Goal: Task Accomplishment & Management: Manage account settings

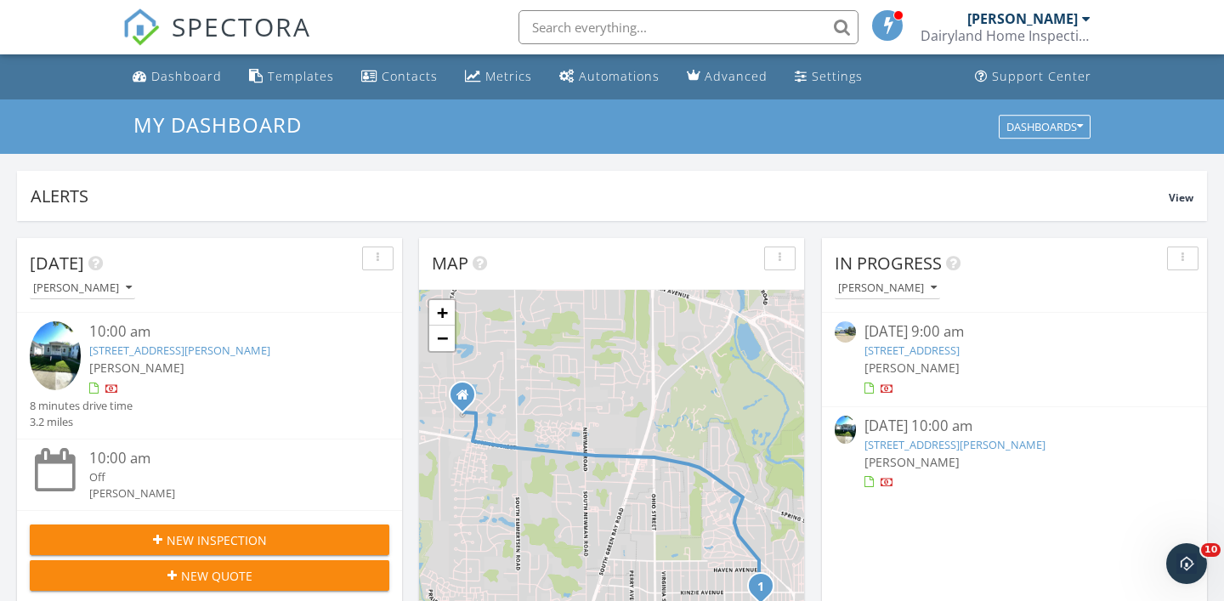
click at [195, 354] on link "1011 Arthur Ave, Racine, WI 53405" at bounding box center [179, 349] width 181 height 15
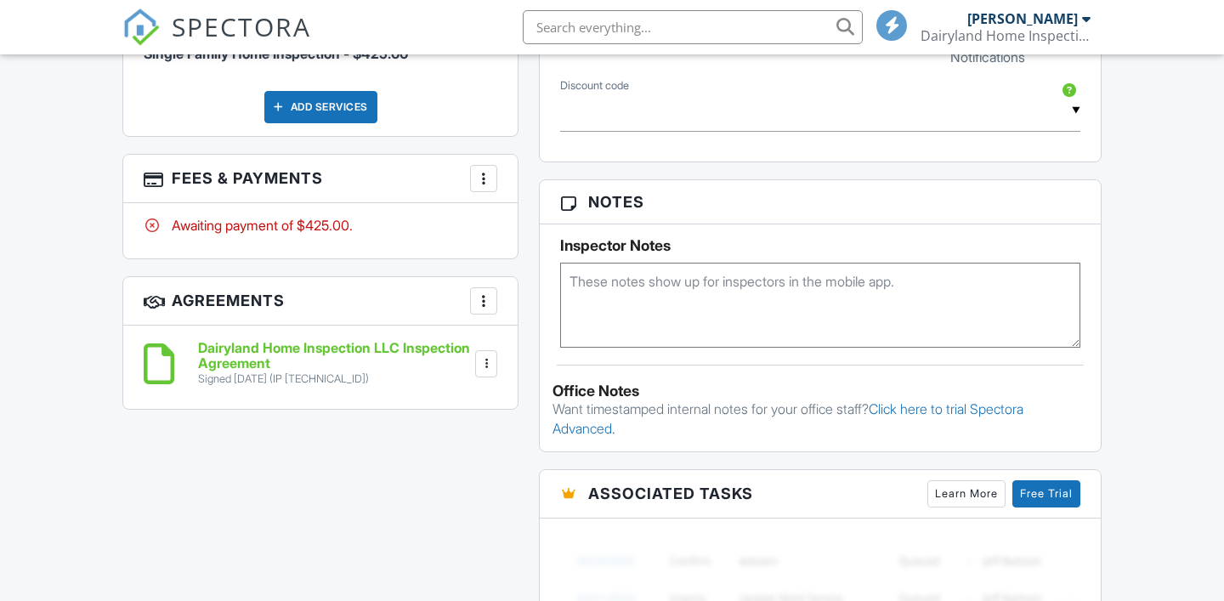
click at [483, 314] on h3 "Agreements More Add Agreement Edit Agreement Templates" at bounding box center [320, 301] width 394 height 48
click at [484, 178] on div at bounding box center [483, 178] width 17 height 17
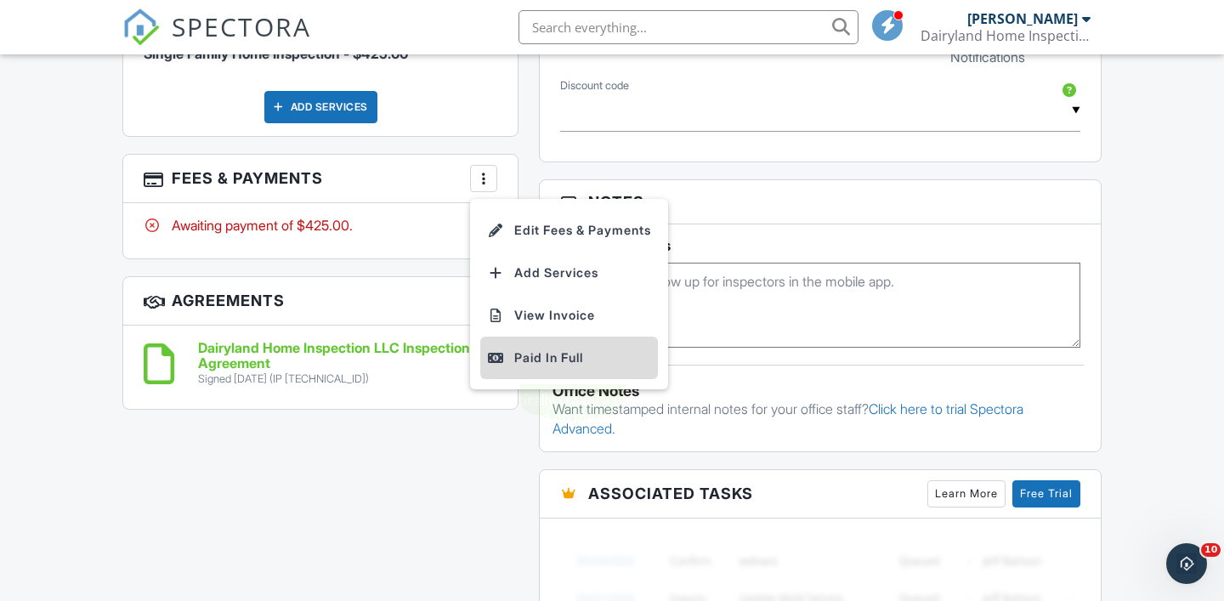
click at [526, 351] on div "Paid In Full" at bounding box center [569, 358] width 164 height 20
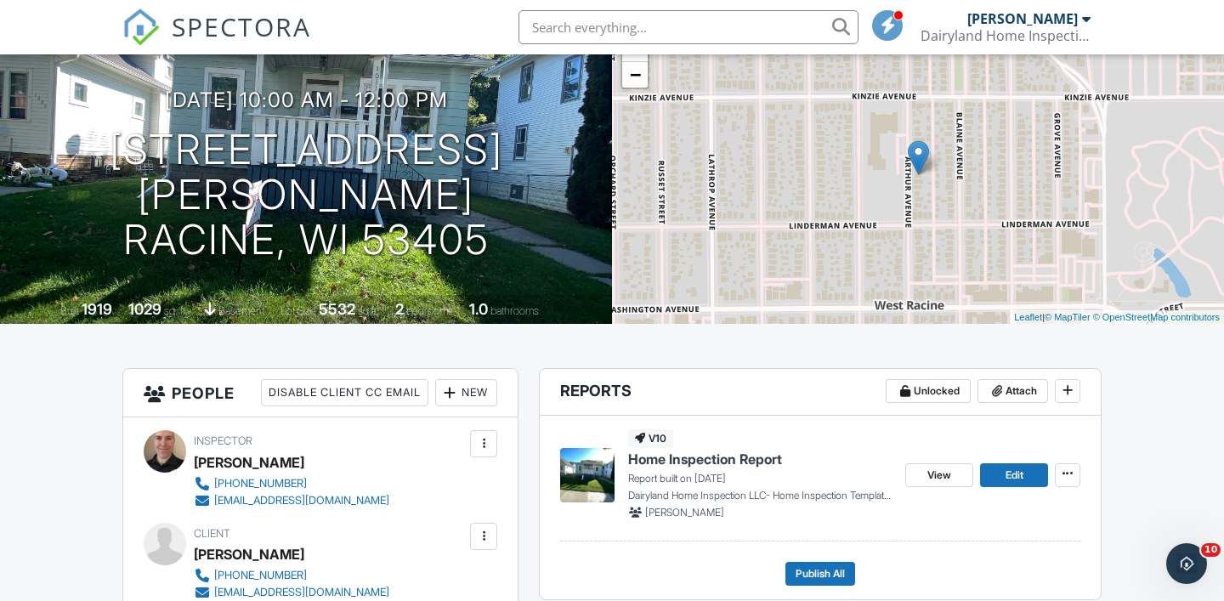
scroll to position [253, 0]
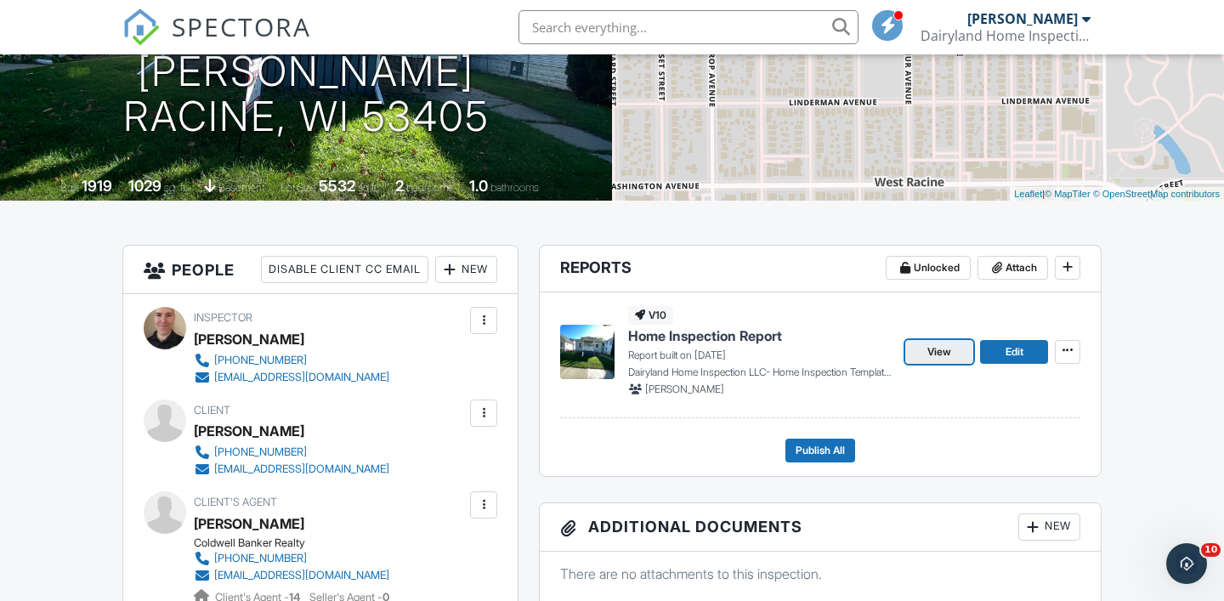
click at [932, 352] on span "View" at bounding box center [939, 351] width 24 height 17
